Goal: Navigation & Orientation: Find specific page/section

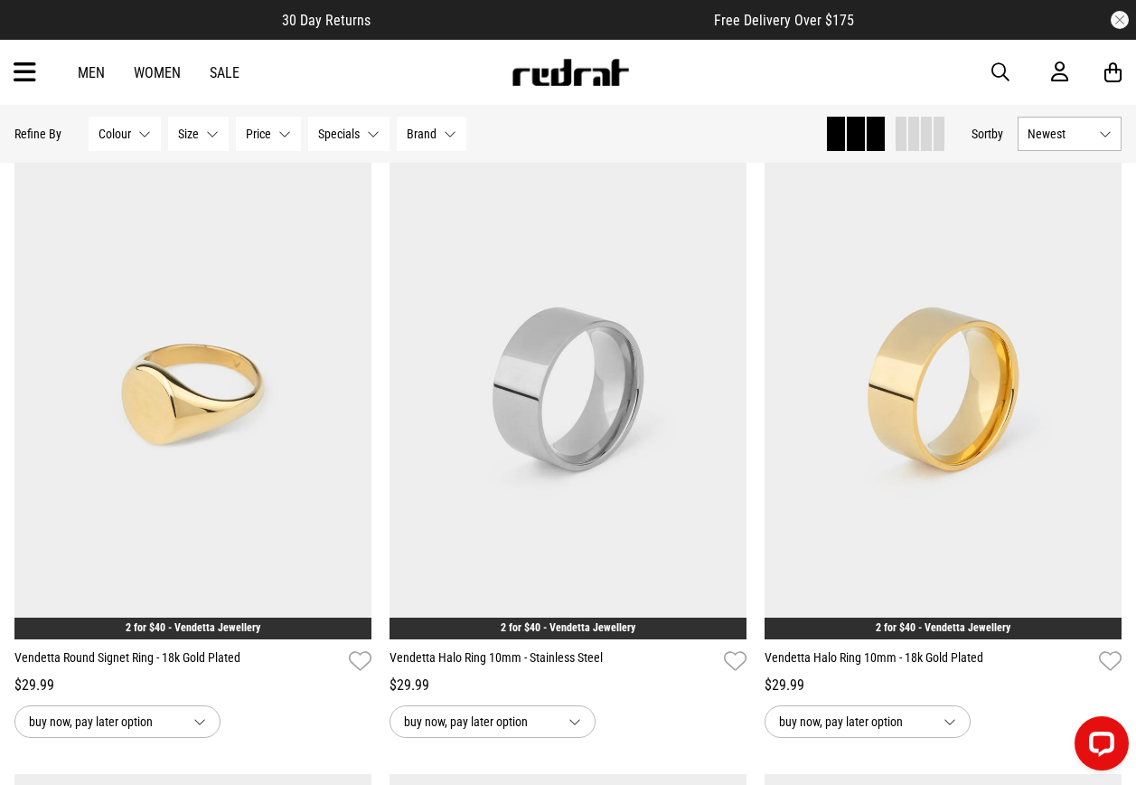
drag, startPoint x: 1004, startPoint y: 73, endPoint x: 855, endPoint y: 93, distance: 149.6
click at [1004, 73] on span "button" at bounding box center [1001, 72] width 18 height 22
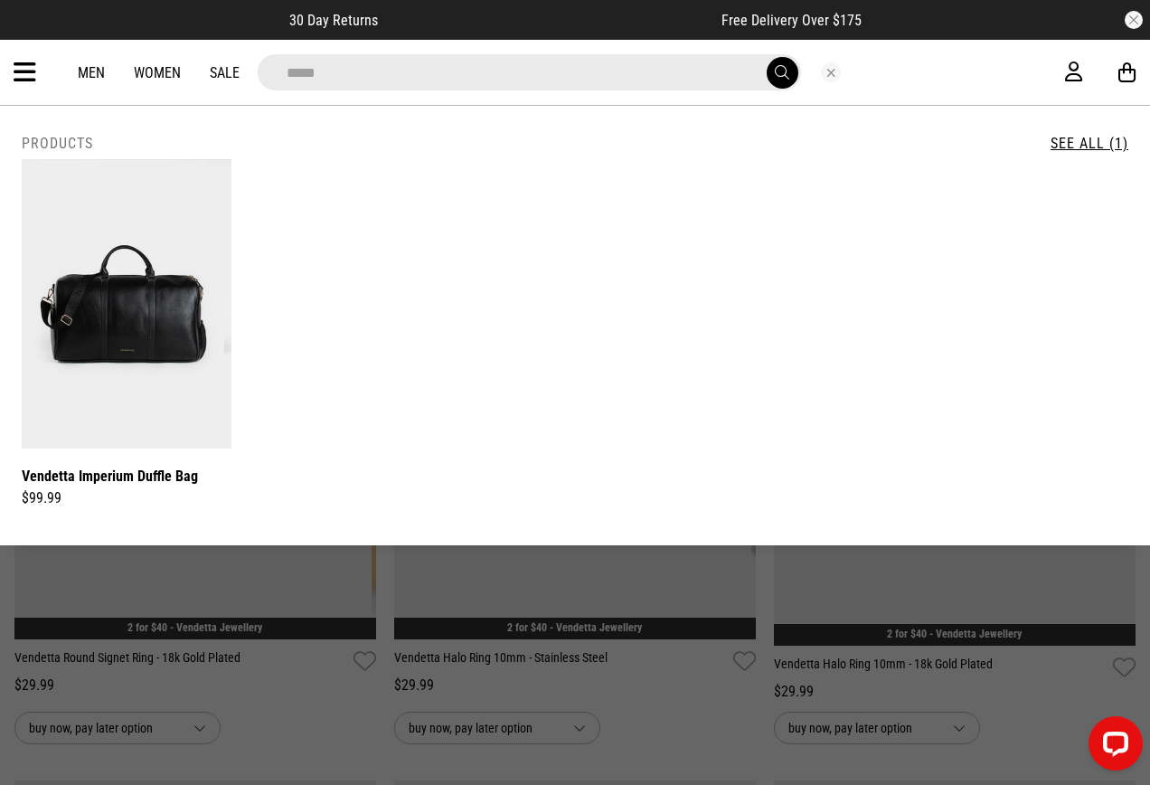
type input "*****"
click at [829, 75] on button "Close search" at bounding box center [831, 72] width 20 height 20
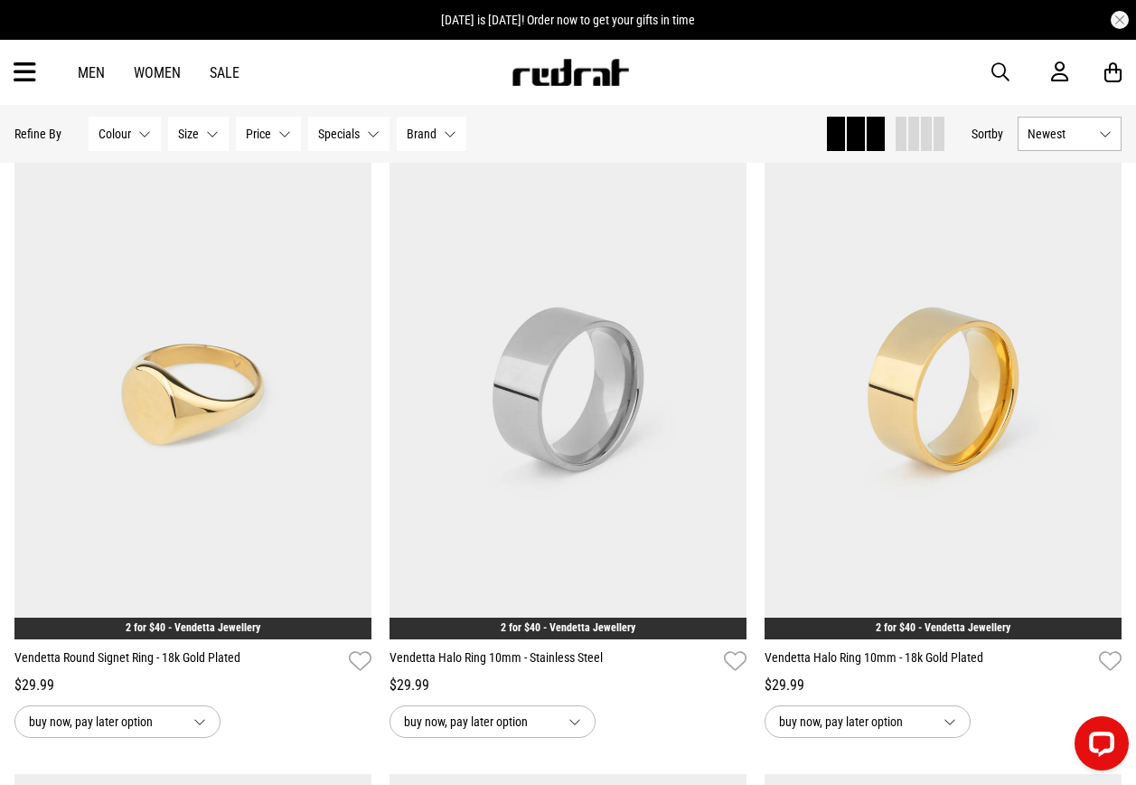
click at [10, 92] on div "Men Women Sale Sign in New Back Footwear Back Mens Back Womens Back Youth & Kid…" at bounding box center [568, 72] width 1136 height 65
click at [14, 80] on icon at bounding box center [25, 73] width 23 height 30
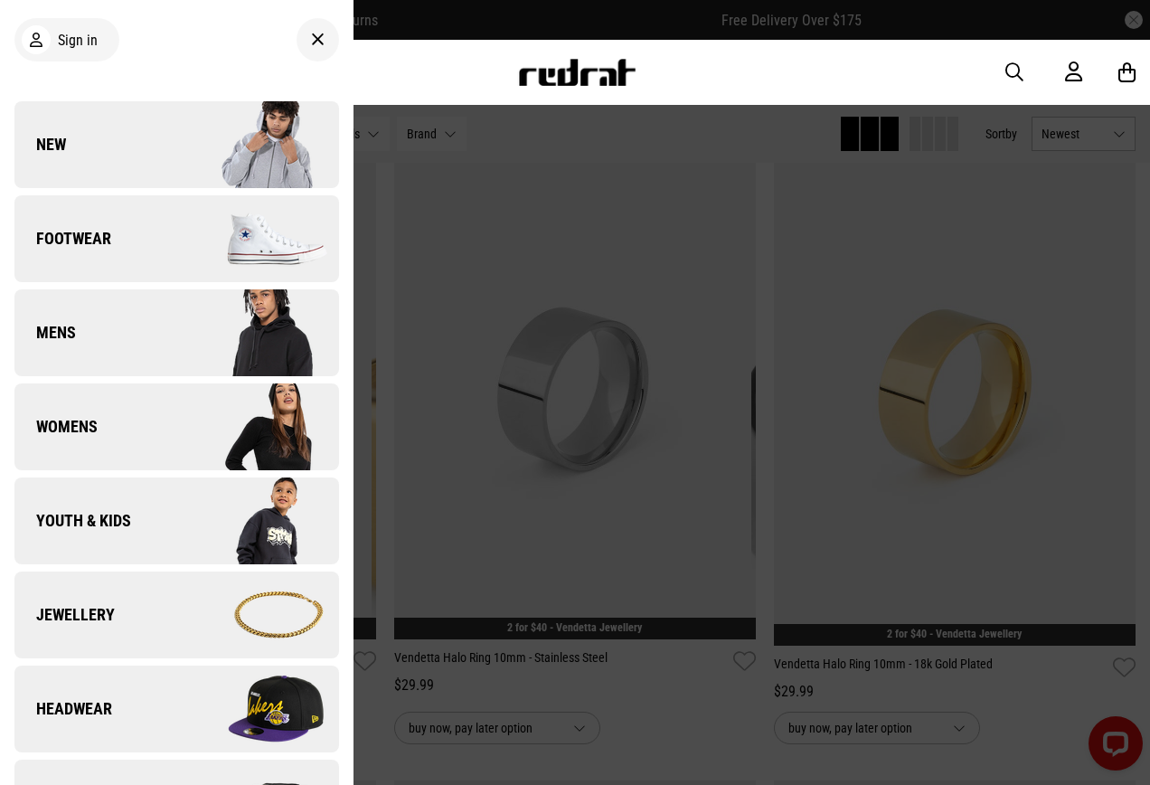
click at [80, 153] on link "New" at bounding box center [176, 144] width 325 height 87
